Goal: Check status: Check status

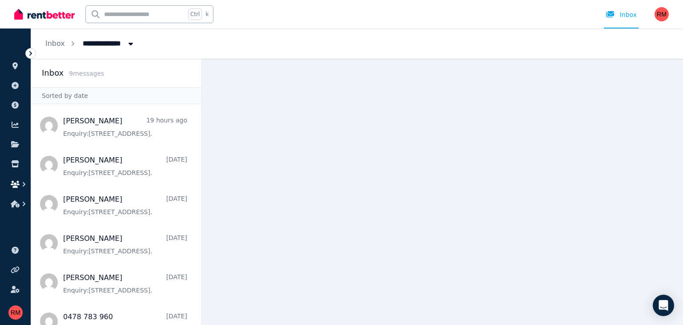
click at [20, 188] on icon "button" at bounding box center [24, 184] width 9 height 9
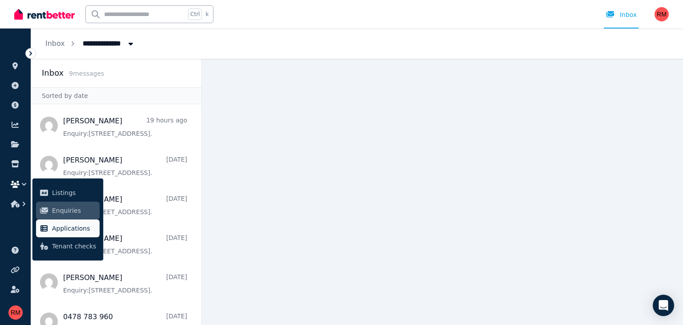
click at [60, 230] on span "Applications" at bounding box center [74, 228] width 44 height 11
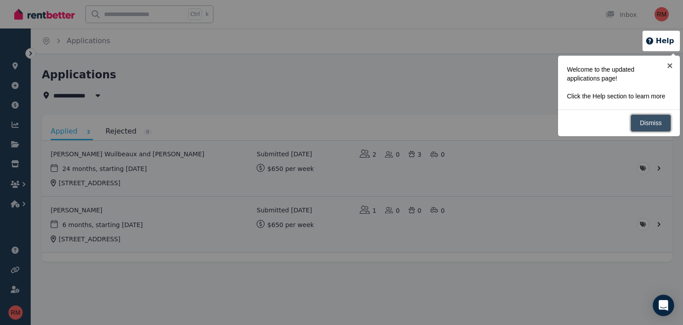
click at [655, 117] on link "Dismiss" at bounding box center [651, 122] width 40 height 17
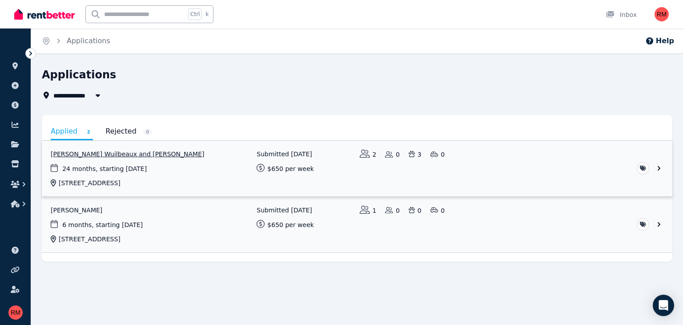
click at [221, 167] on link "View application: Ines Wuilbeaux and Rahyan Kadir" at bounding box center [357, 169] width 631 height 56
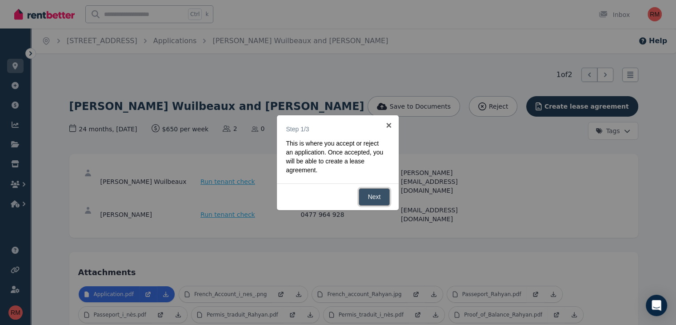
click at [372, 196] on link "Next" at bounding box center [375, 196] width 32 height 17
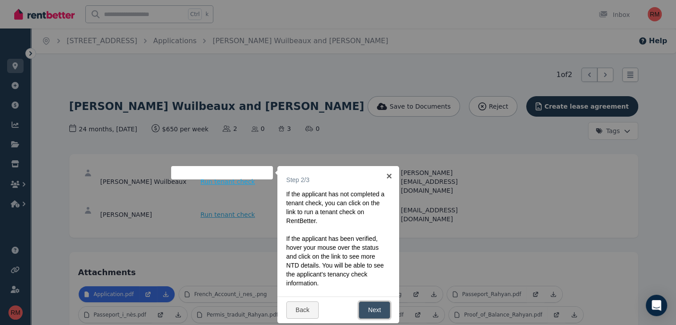
click at [368, 307] on link "Next" at bounding box center [375, 309] width 32 height 17
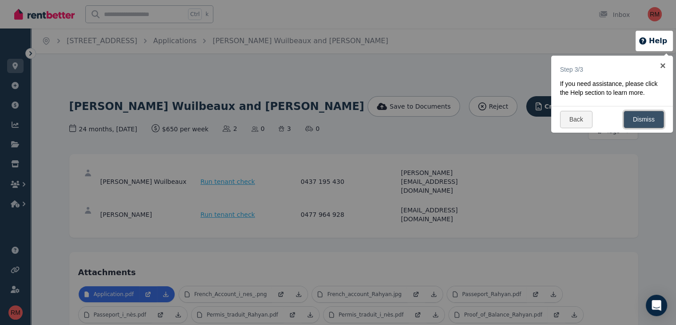
click at [633, 119] on link "Dismiss" at bounding box center [644, 119] width 40 height 17
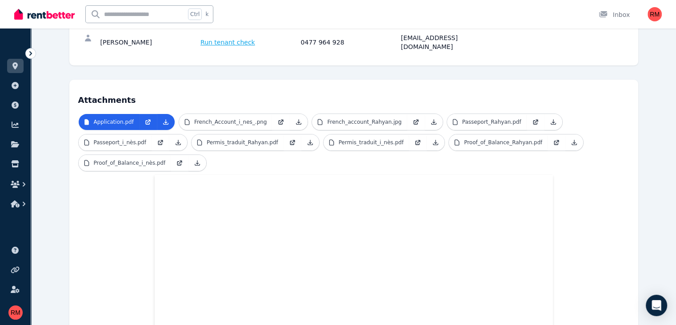
scroll to position [136, 0]
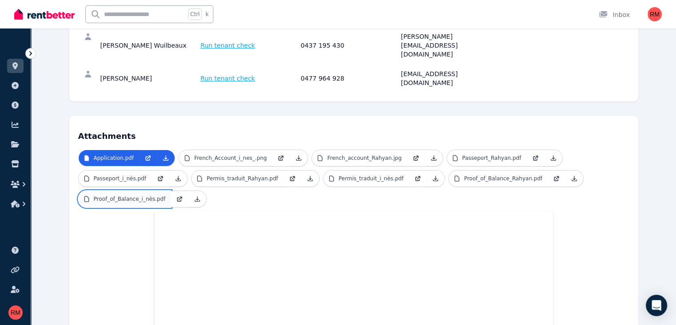
click at [166, 195] on p "Proof_of_Balance_i_nès.pdf" at bounding box center [130, 198] width 72 height 7
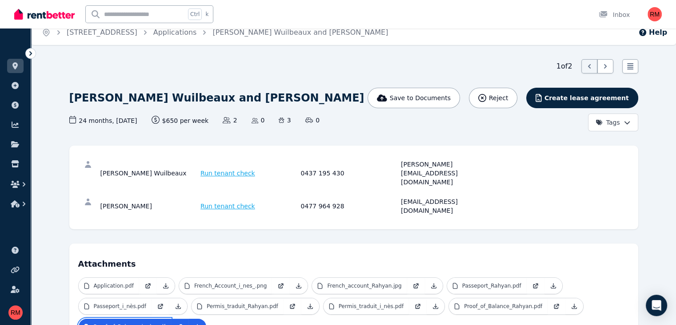
scroll to position [0, 0]
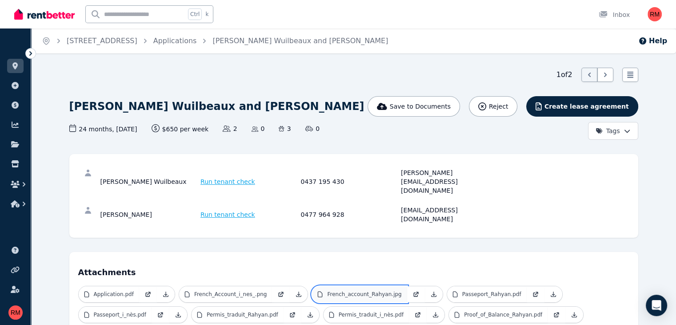
click at [321, 286] on link "French_account_Rahyan.jpg" at bounding box center [359, 294] width 95 height 16
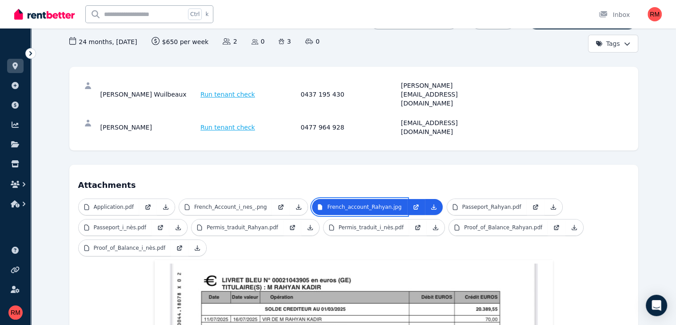
scroll to position [106, 0]
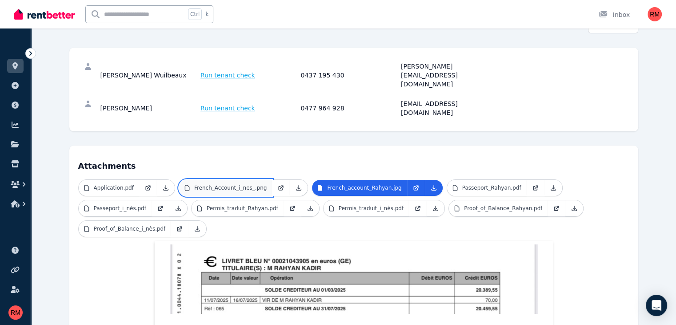
click at [223, 184] on p "French_Account_i_nes_.png" at bounding box center [230, 187] width 73 height 7
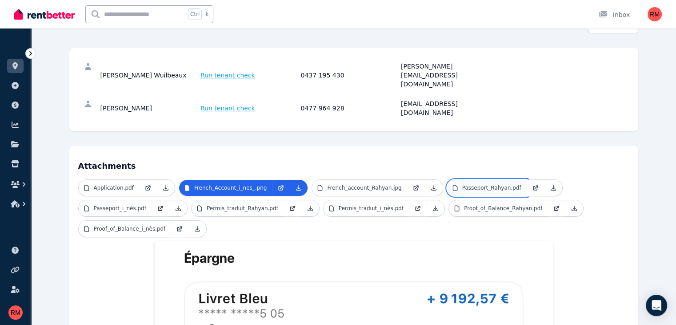
click at [447, 180] on link "Passeport_Rahyan.pdf" at bounding box center [487, 188] width 80 height 16
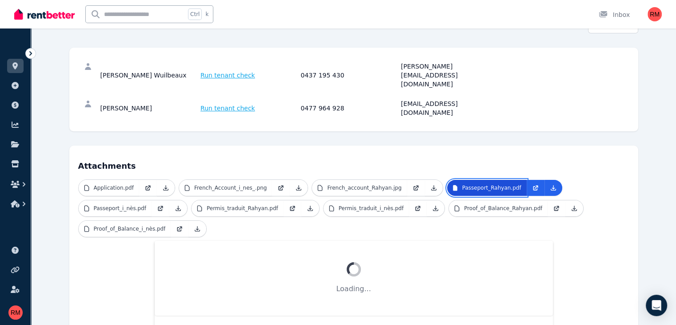
scroll to position [104, 0]
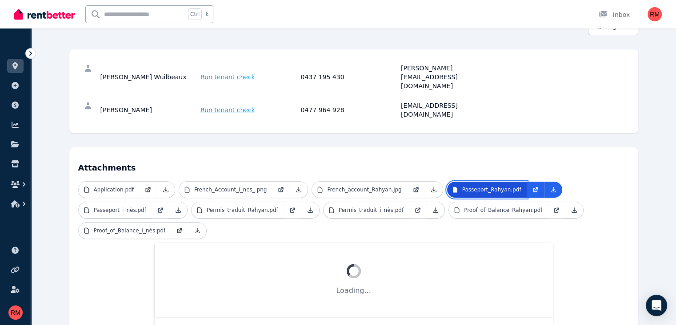
click at [447, 181] on link "Passeport_Rahyan.pdf" at bounding box center [487, 189] width 80 height 16
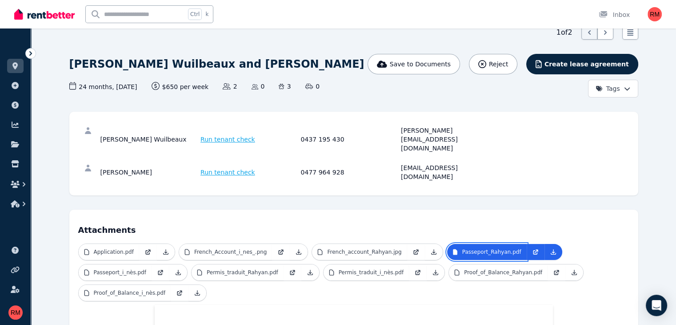
scroll to position [41, 0]
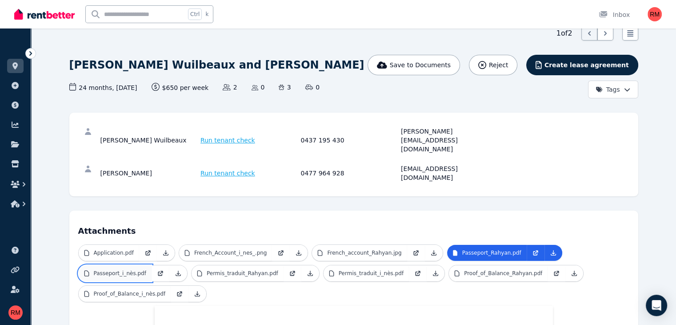
click at [152, 265] on link "Passeport_i_nès.pdf" at bounding box center [115, 273] width 73 height 16
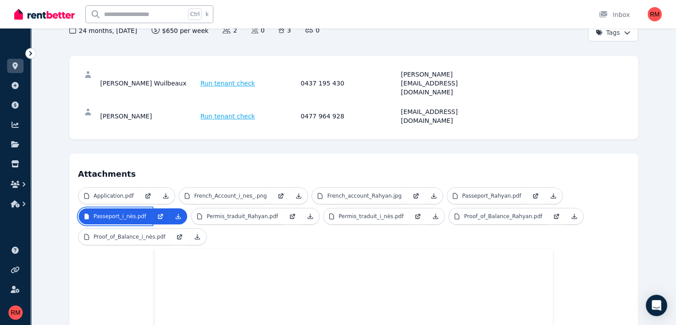
scroll to position [93, 0]
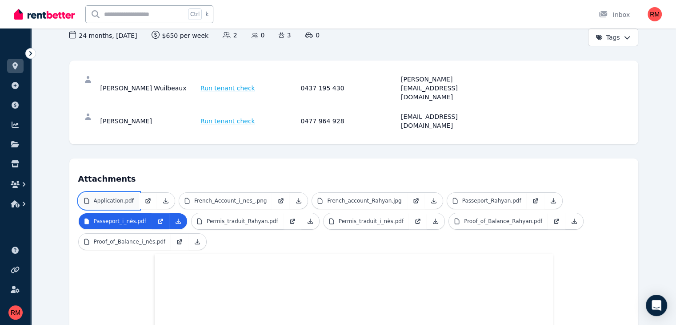
click at [105, 193] on link "Application.pdf" at bounding box center [109, 201] width 60 height 16
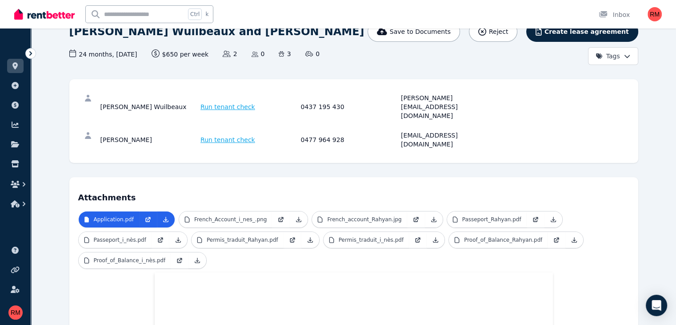
scroll to position [0, 0]
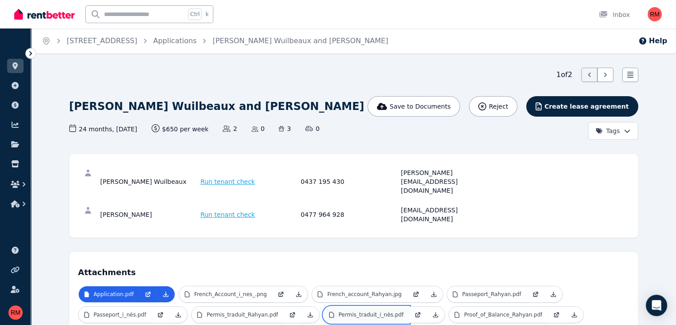
click at [339, 311] on p "Permis_traduit_i_nès.pdf" at bounding box center [371, 314] width 65 height 7
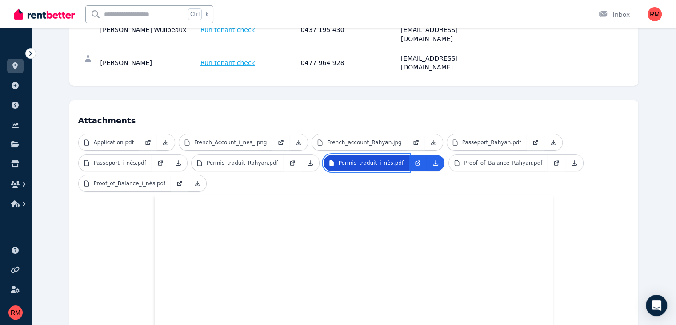
scroll to position [73, 0]
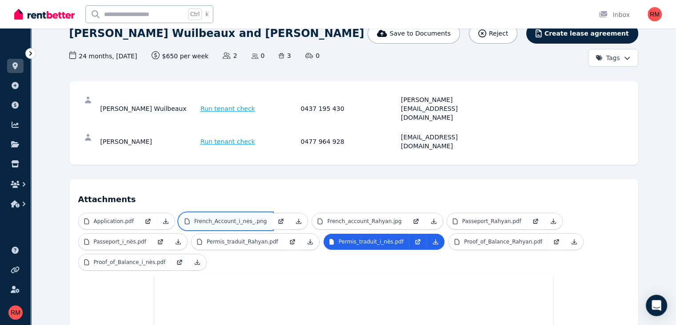
click at [210, 213] on link "French_Account_i_nes_.png" at bounding box center [225, 221] width 93 height 16
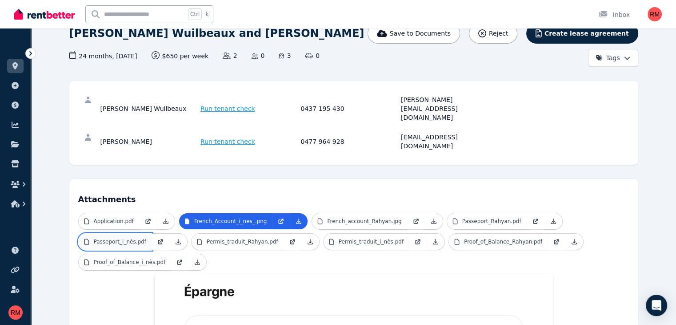
click at [152, 233] on link "Passeport_i_nès.pdf" at bounding box center [115, 241] width 73 height 16
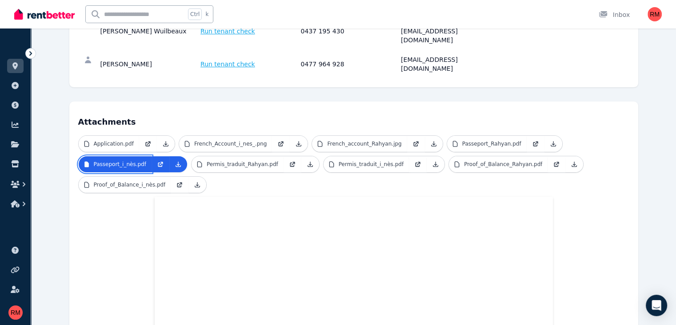
scroll to position [150, 0]
